Goal: Information Seeking & Learning: Learn about a topic

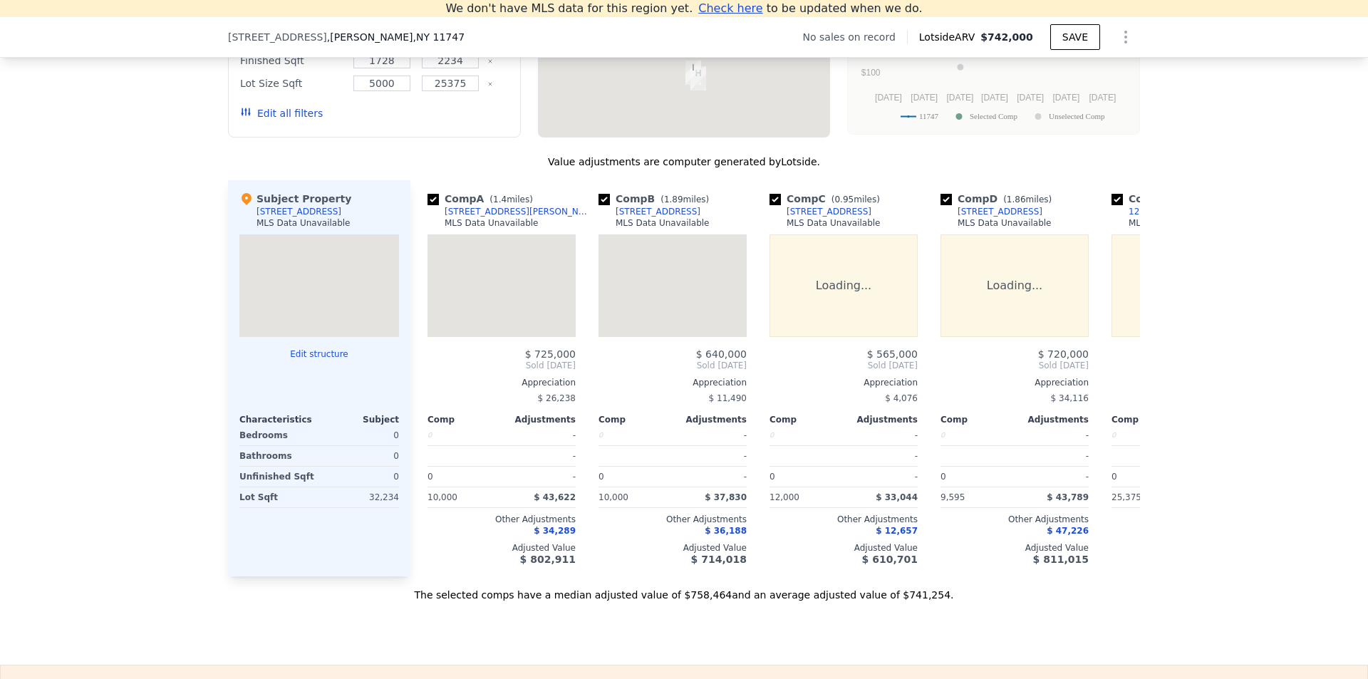
scroll to position [0, 6]
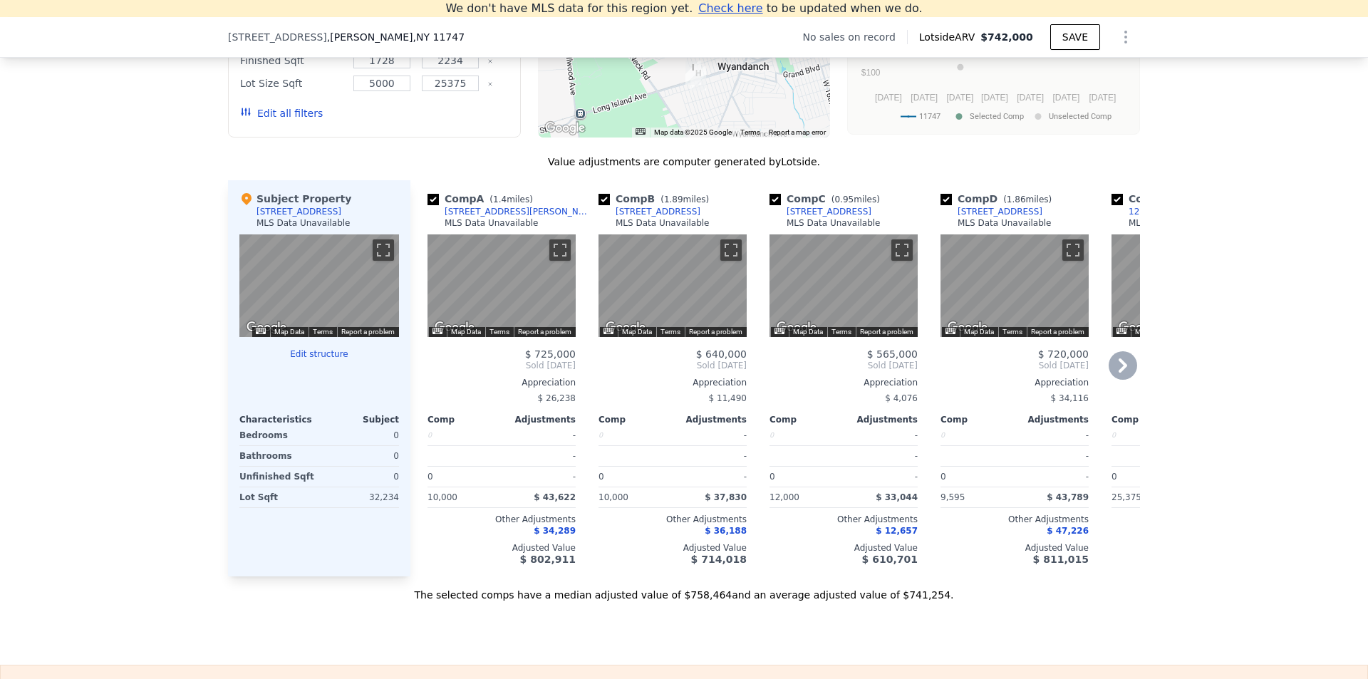
click at [1120, 373] on icon at bounding box center [1123, 365] width 9 height 14
click at [1120, 380] on icon at bounding box center [1123, 365] width 29 height 29
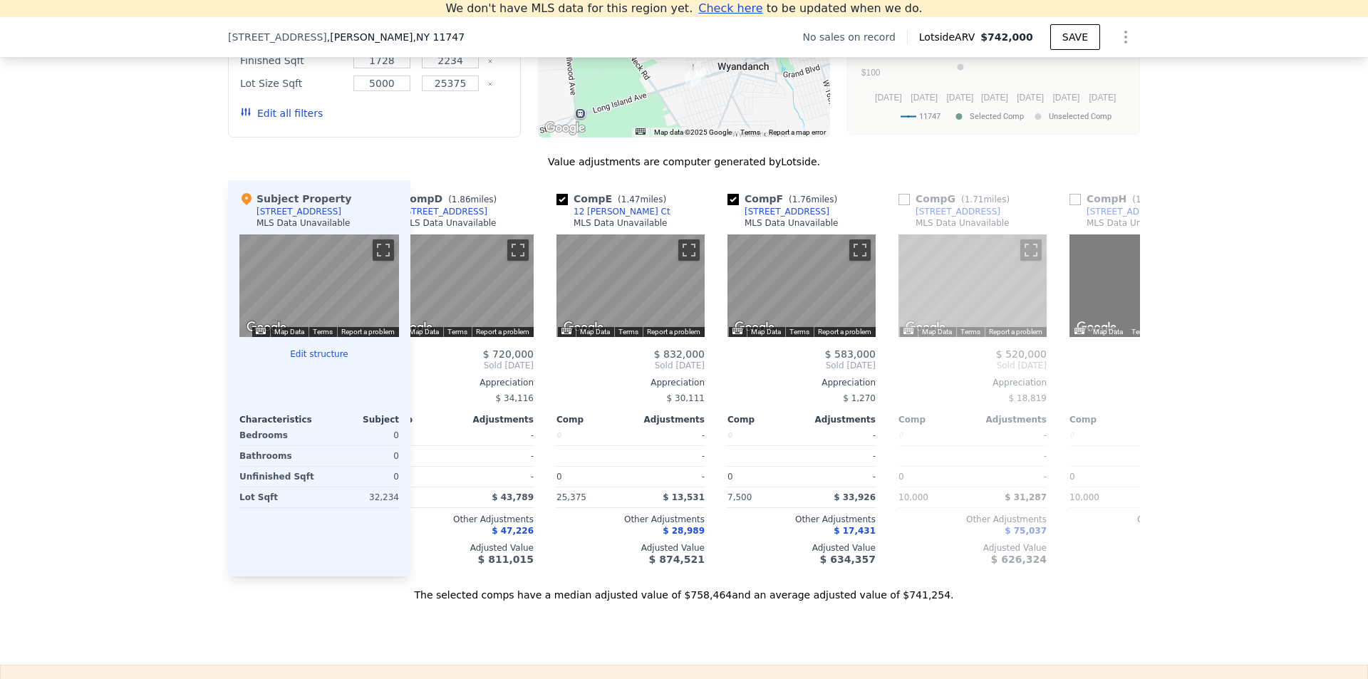
scroll to position [0, 684]
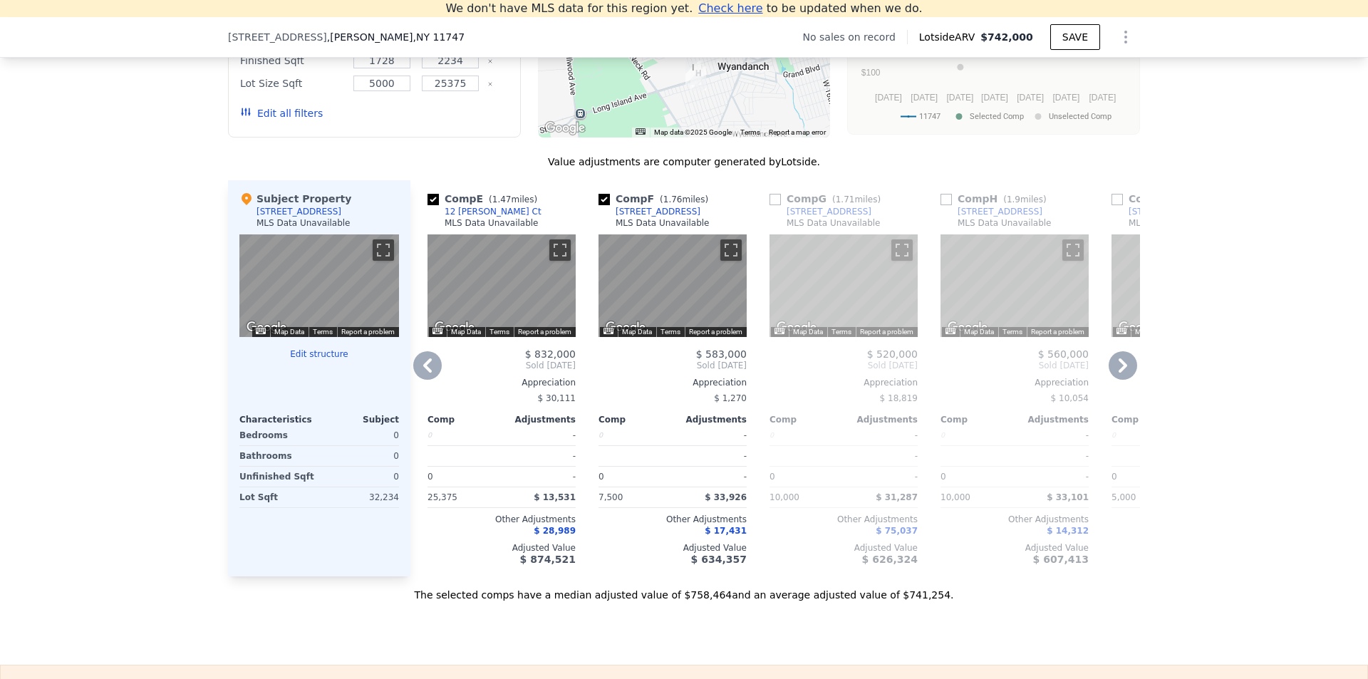
click at [1117, 376] on icon at bounding box center [1123, 365] width 29 height 29
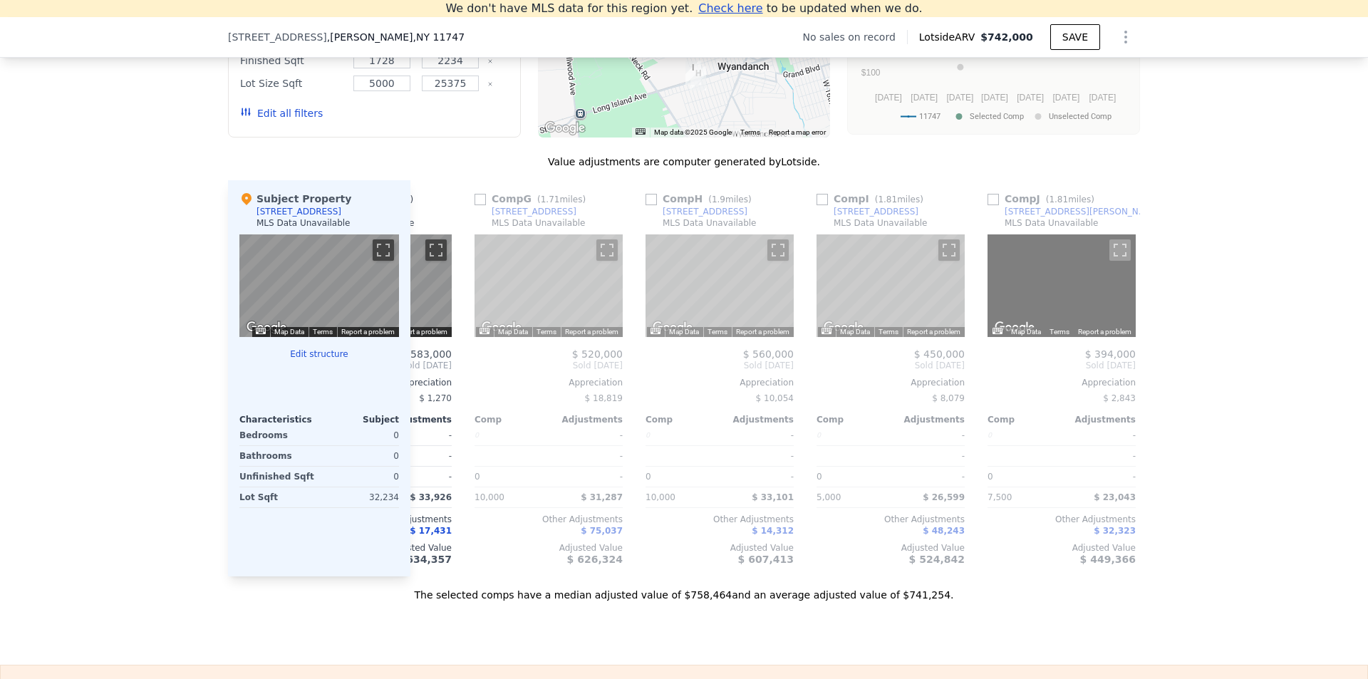
scroll to position [0, 1026]
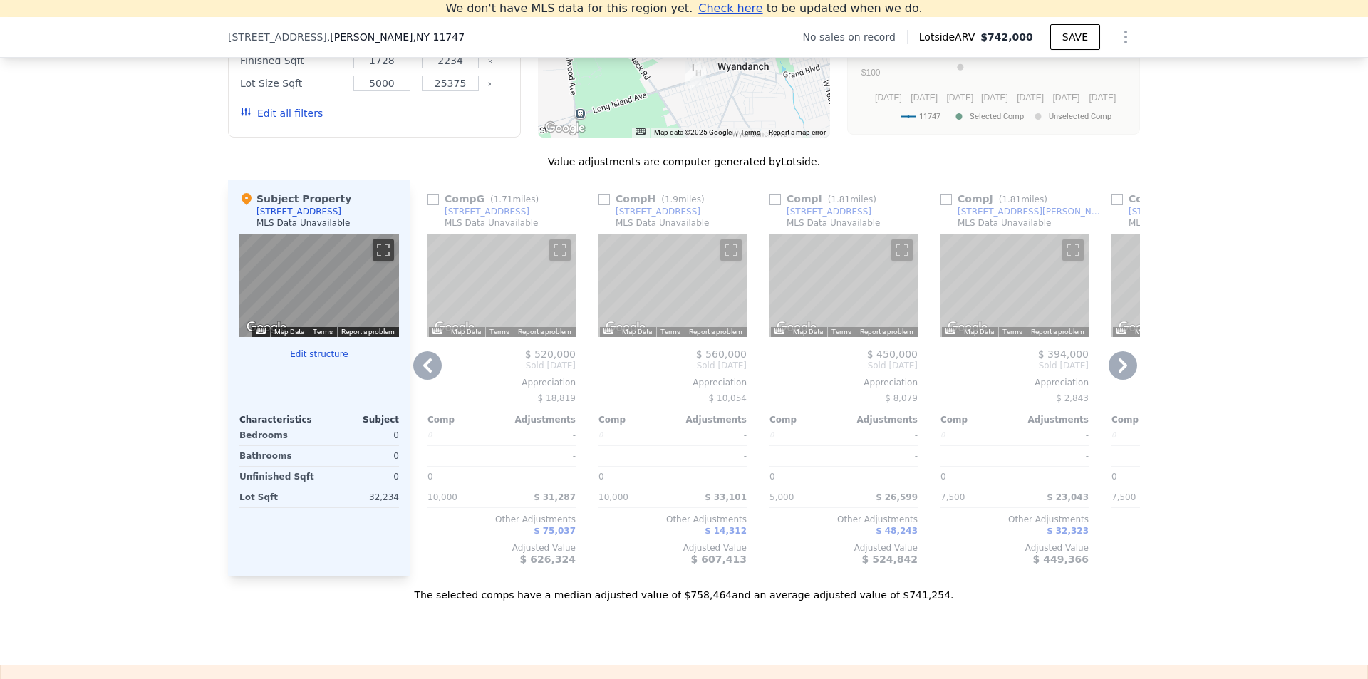
click at [1119, 373] on icon at bounding box center [1123, 365] width 9 height 14
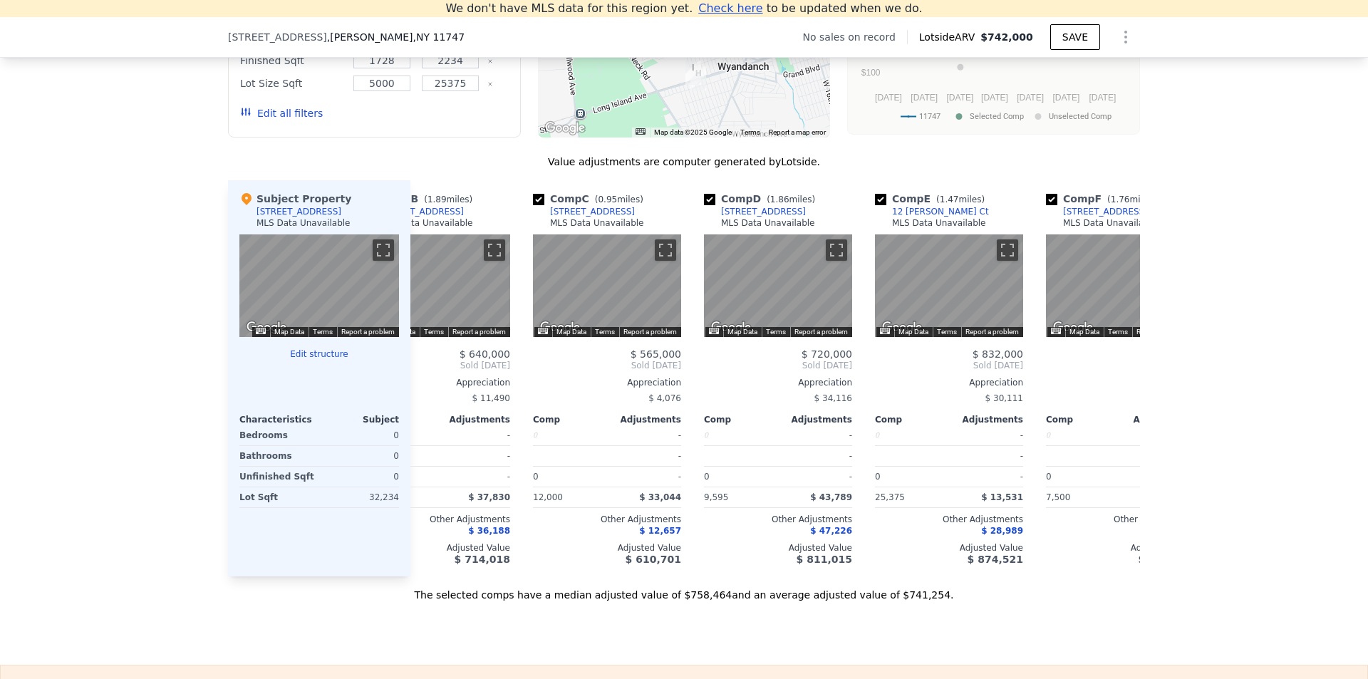
scroll to position [0, 0]
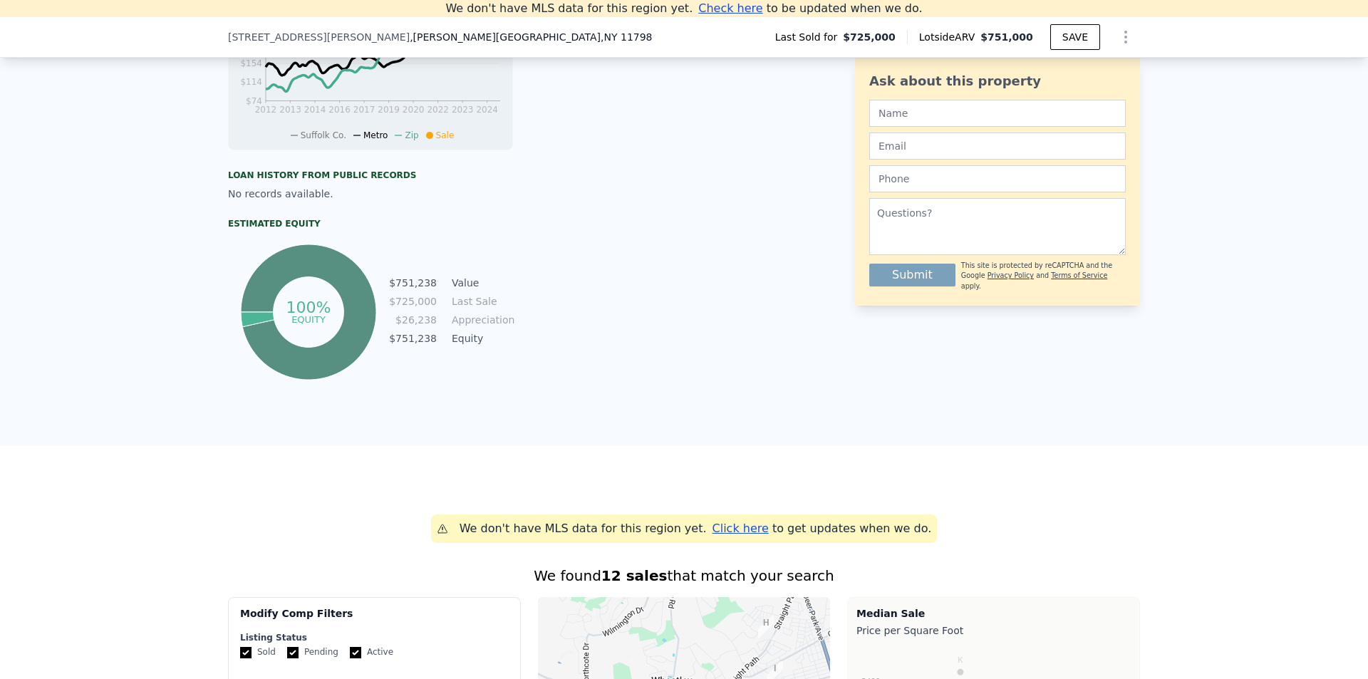
scroll to position [879, 0]
